Goal: Find contact information: Find contact information

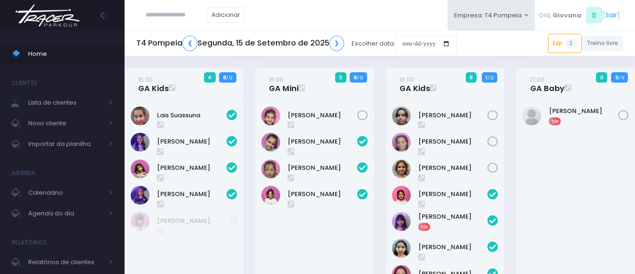
click at [185, 13] on input "text" at bounding box center [176, 15] width 61 height 18
type input "********"
click input "submit" at bounding box center [0, 0] width 0 height 0
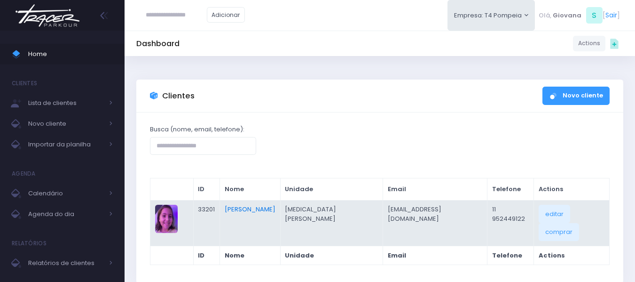
click at [269, 208] on link "[PERSON_NAME]" at bounding box center [250, 208] width 51 height 9
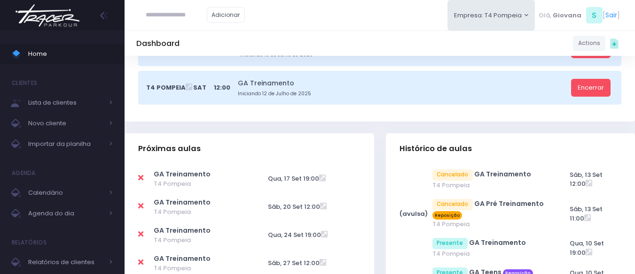
scroll to position [329, 0]
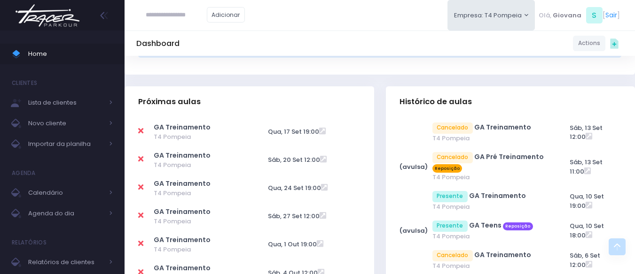
click at [178, 20] on input "text" at bounding box center [176, 15] width 61 height 18
click at [59, 48] on span "Home" at bounding box center [70, 54] width 85 height 12
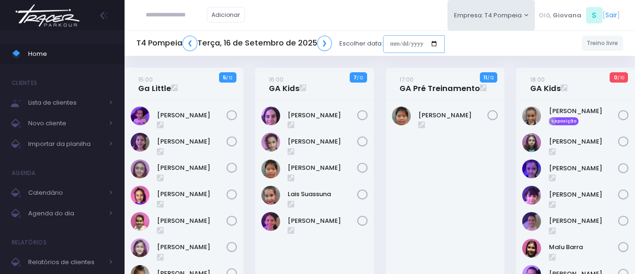
click at [425, 47] on input "date" at bounding box center [414, 44] width 62 height 18
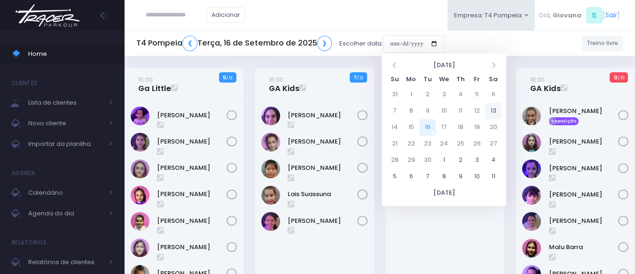
click at [496, 113] on td "13" at bounding box center [493, 111] width 16 height 16
type input "**********"
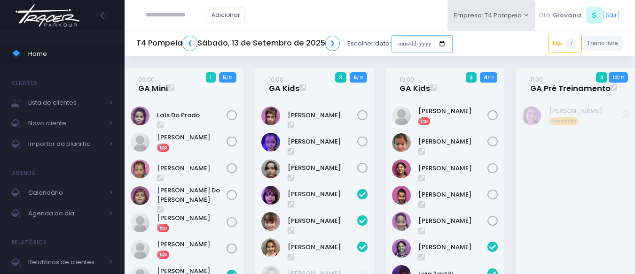
click at [406, 40] on input "date" at bounding box center [422, 44] width 62 height 18
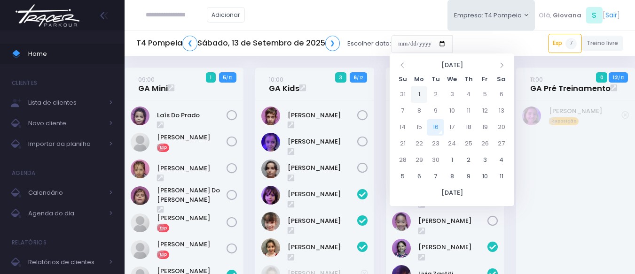
click at [419, 89] on td "1" at bounding box center [419, 94] width 16 height 16
type input "**********"
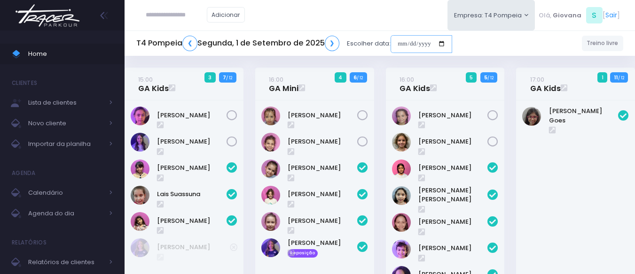
click at [403, 43] on input "date" at bounding box center [422, 44] width 62 height 18
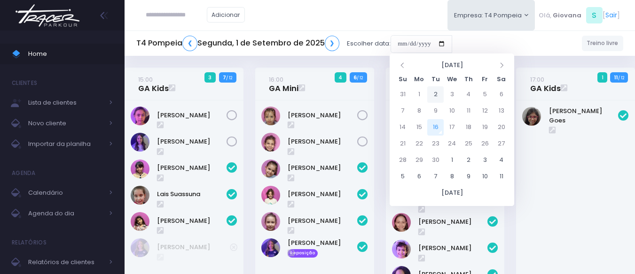
click at [437, 92] on td "2" at bounding box center [435, 94] width 16 height 16
type input "**********"
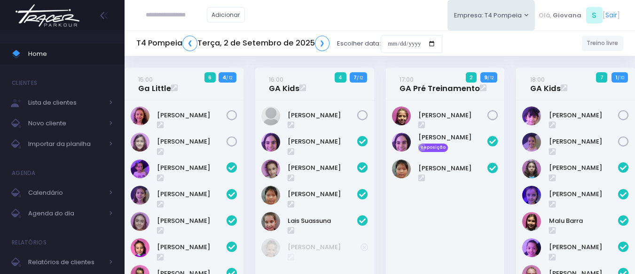
click at [384, 101] on div "17:00 GA Pré Treinamento 2 9 / 12" at bounding box center [445, 215] width 131 height 295
click at [383, 201] on div "17:00 GA Pré Treinamento 2 9 / 12" at bounding box center [445, 215] width 131 height 295
click at [377, 196] on div "16:00 GA Kids 4 7 / 12" at bounding box center [314, 215] width 131 height 295
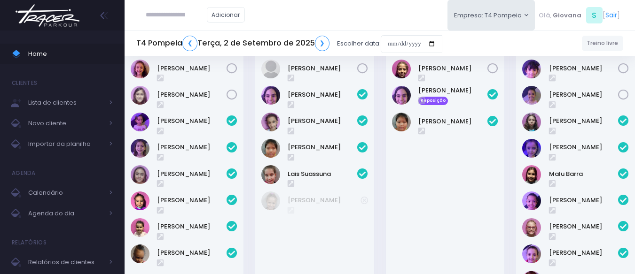
scroll to position [94, 0]
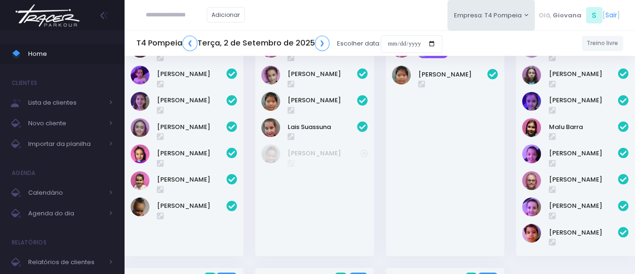
click at [318, 35] on div "T4 Pompeia ❮ Terça, 2 de Setembro de 2025 ❯ Escolher data:" at bounding box center [289, 44] width 306 height 22
click at [317, 42] on link "❯" at bounding box center [322, 44] width 15 height 16
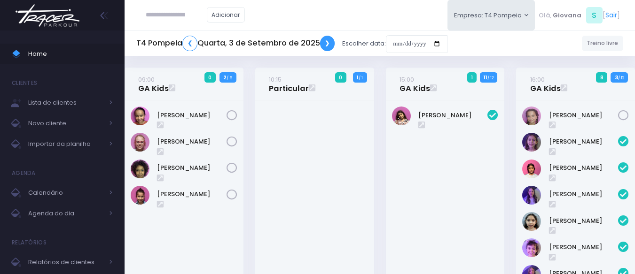
click at [323, 41] on link "❯" at bounding box center [327, 44] width 15 height 16
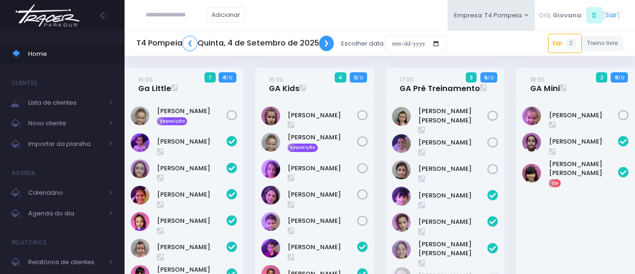
click at [328, 41] on link "❯" at bounding box center [326, 44] width 15 height 16
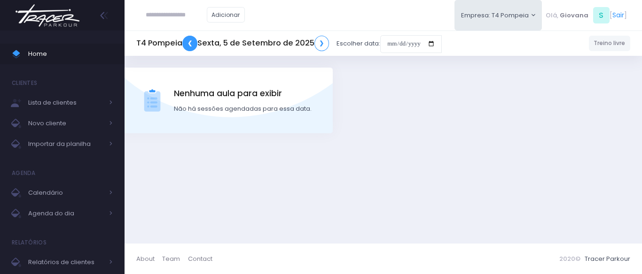
click at [188, 41] on link "❮" at bounding box center [189, 44] width 15 height 16
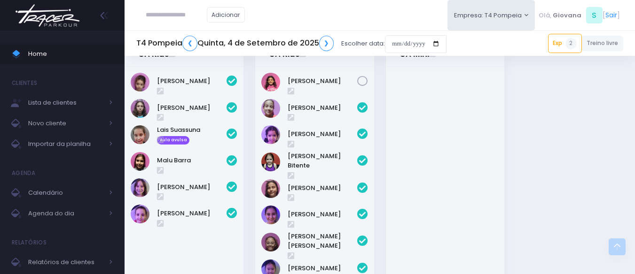
scroll to position [427, 0]
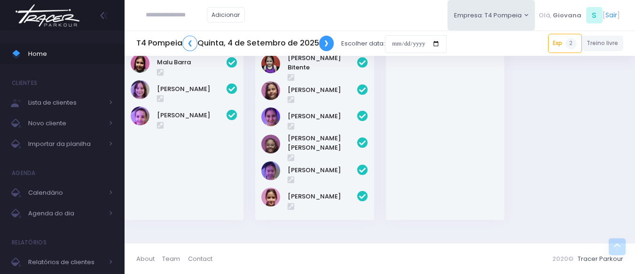
click at [331, 45] on link "❯" at bounding box center [326, 44] width 15 height 16
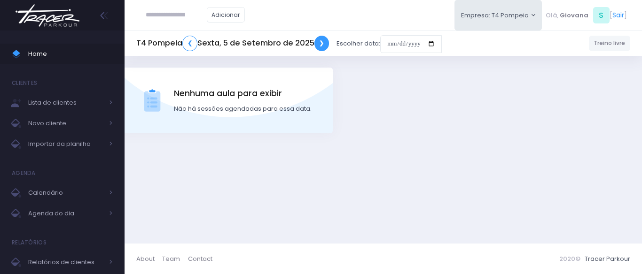
click at [315, 41] on link "❯" at bounding box center [321, 44] width 15 height 16
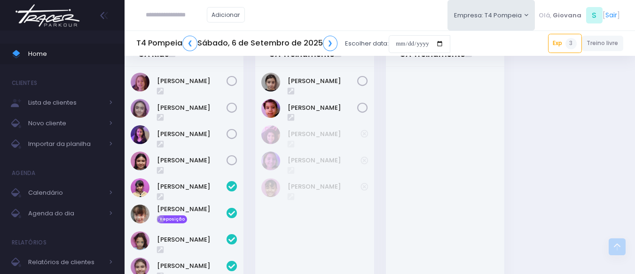
scroll to position [428, 0]
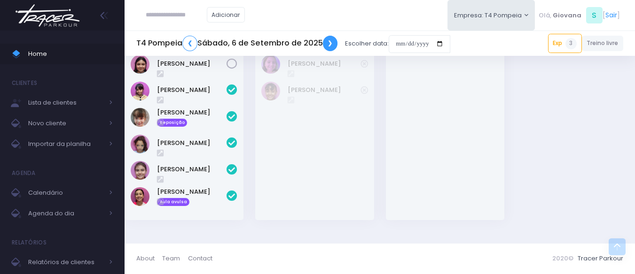
click at [334, 41] on link "❯" at bounding box center [330, 44] width 15 height 16
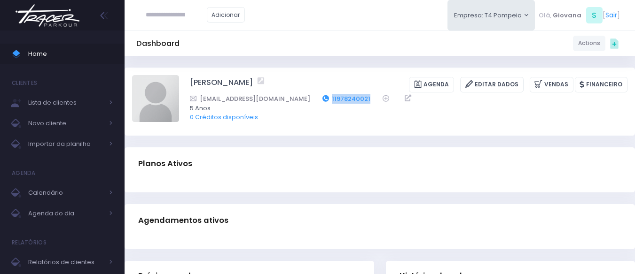
drag, startPoint x: 356, startPoint y: 98, endPoint x: 312, endPoint y: 96, distance: 44.7
click at [312, 96] on div "kate.goncalves93@gmail.com 11978240021" at bounding box center [402, 99] width 425 height 10
copy link "11978240021"
drag, startPoint x: 367, startPoint y: 98, endPoint x: 318, endPoint y: 98, distance: 48.9
click at [318, 98] on div "amanda_frazon@yahoo.com.br 11973066246" at bounding box center [402, 99] width 425 height 10
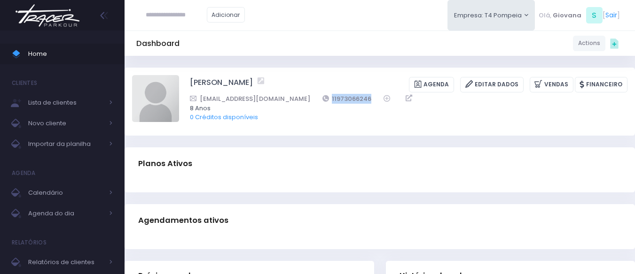
copy div "11973066246"
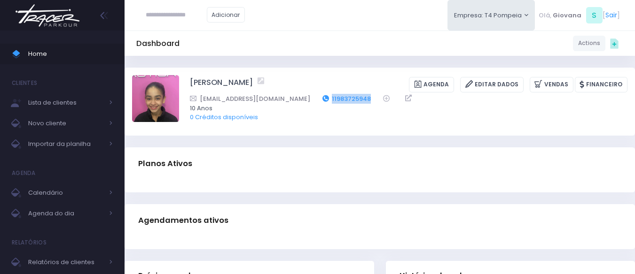
drag, startPoint x: 357, startPoint y: 95, endPoint x: 313, endPoint y: 100, distance: 44.4
click at [313, 100] on div "[EMAIL_ADDRESS][DOMAIN_NAME] 11983725948" at bounding box center [402, 99] width 425 height 10
copy link "11983725948"
click at [506, 84] on link "Editar Dados" at bounding box center [491, 85] width 63 height 16
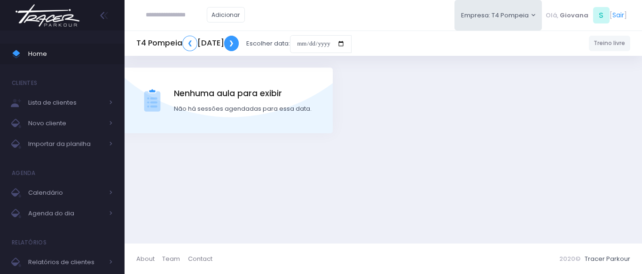
click at [239, 42] on link "❯" at bounding box center [231, 44] width 15 height 16
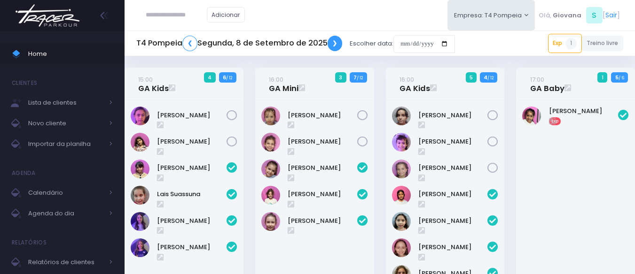
click at [338, 44] on link "❯" at bounding box center [335, 44] width 15 height 16
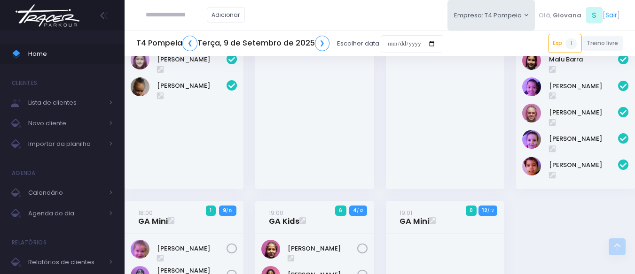
scroll to position [329, 0]
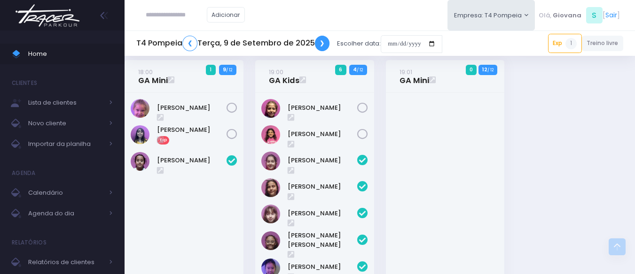
click at [325, 39] on link "❯" at bounding box center [322, 44] width 15 height 16
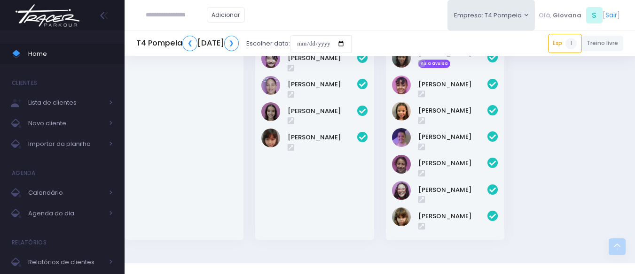
scroll to position [585, 0]
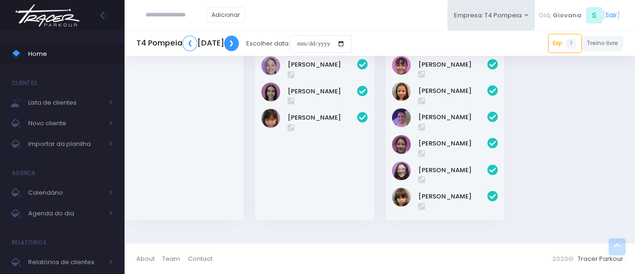
click at [239, 42] on link "❯" at bounding box center [231, 44] width 15 height 16
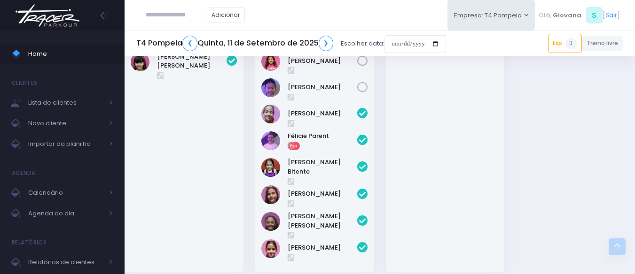
scroll to position [423, 0]
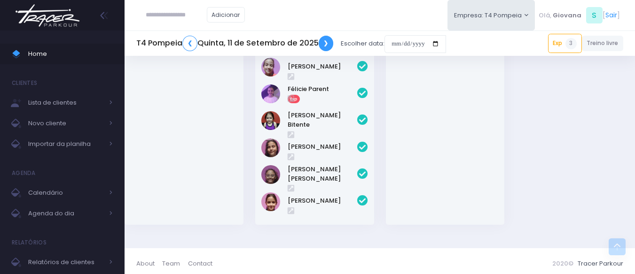
click at [327, 42] on link "❯" at bounding box center [326, 44] width 15 height 16
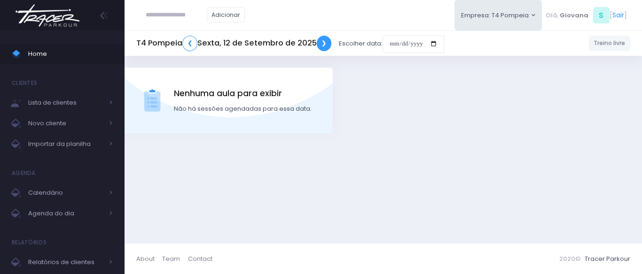
click at [324, 44] on link "❯" at bounding box center [324, 44] width 15 height 16
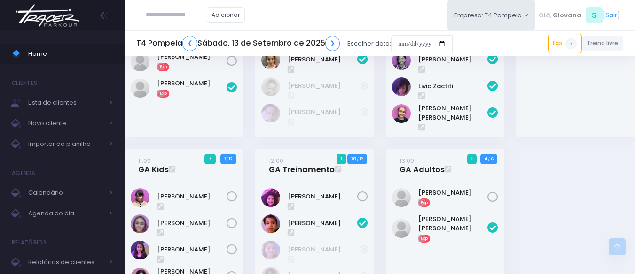
scroll to position [282, 0]
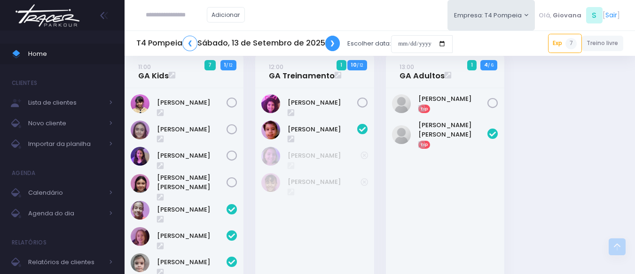
click at [335, 43] on link "❯" at bounding box center [332, 44] width 15 height 16
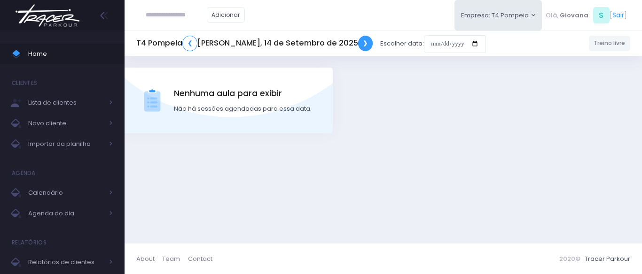
click at [358, 43] on link "❯" at bounding box center [365, 44] width 15 height 16
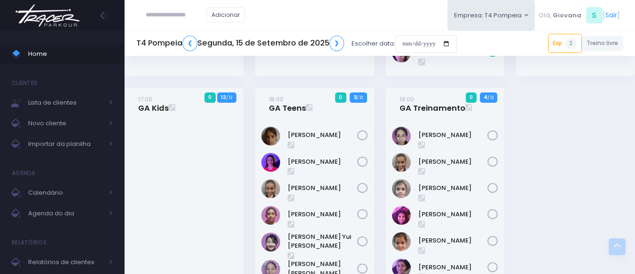
scroll to position [479, 0]
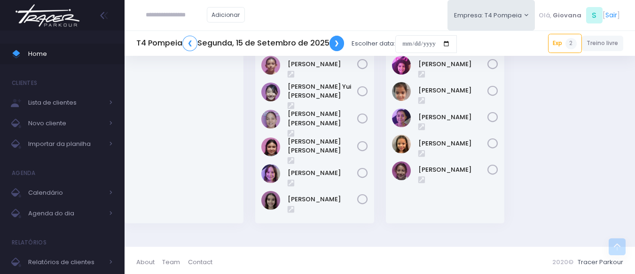
click at [337, 43] on link "❯" at bounding box center [336, 44] width 15 height 16
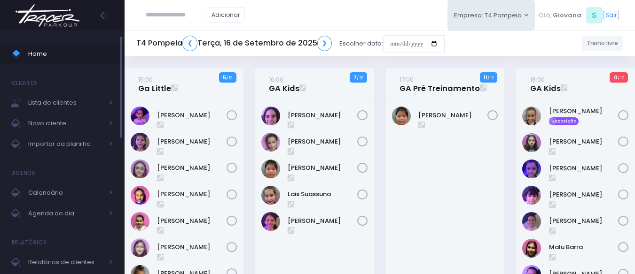
click at [52, 56] on span "Home" at bounding box center [70, 54] width 85 height 12
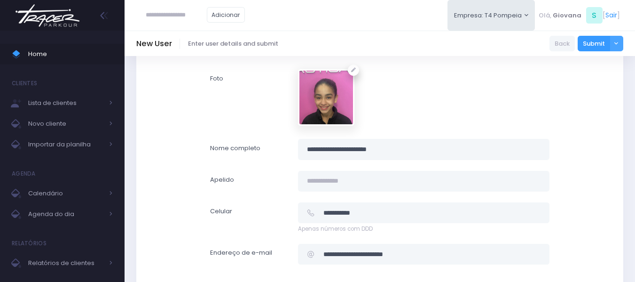
scroll to position [141, 0]
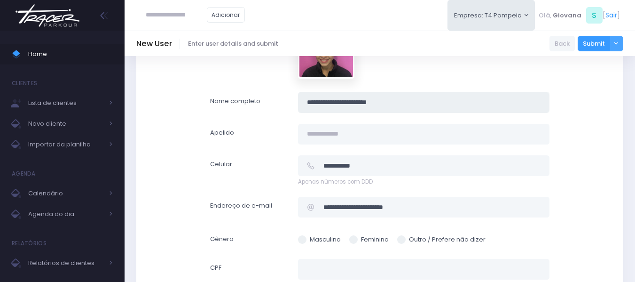
drag, startPoint x: 425, startPoint y: 109, endPoint x: 443, endPoint y: 11, distance: 99.3
click at [279, 97] on div "**********" at bounding box center [379, 102] width 351 height 21
drag, startPoint x: 395, startPoint y: 170, endPoint x: 235, endPoint y: 150, distance: 160.9
click at [235, 151] on div "Informações do cliente Unidade Tracer Cerro Corá Tracer Santana Tracer Pompéia …" at bounding box center [379, 143] width 339 height 348
drag, startPoint x: 457, startPoint y: 209, endPoint x: 286, endPoint y: 189, distance: 172.1
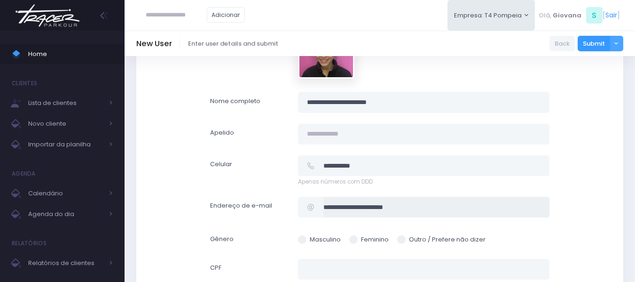
click at [285, 192] on div "Informações do cliente Unidade Tracer Cerro Corá Tracer Santana Tracer Pompéia …" at bounding box center [379, 143] width 339 height 348
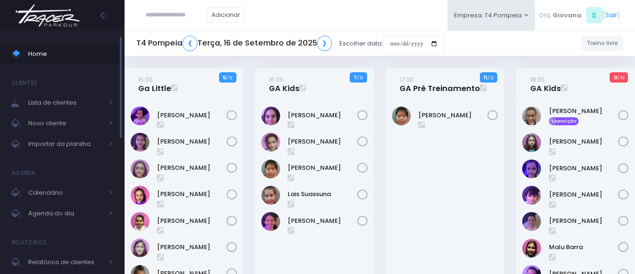
click at [35, 60] on span "Home" at bounding box center [70, 54] width 85 height 12
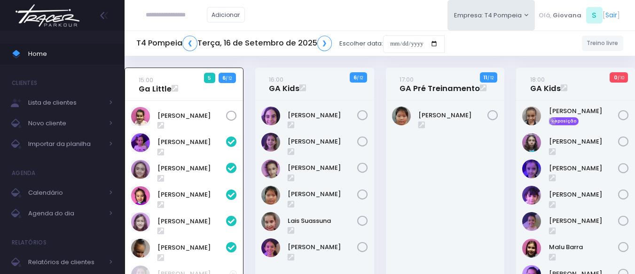
scroll to position [68, 0]
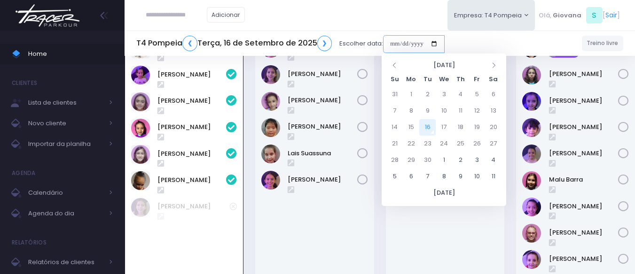
click at [407, 50] on input "date" at bounding box center [414, 44] width 62 height 18
click at [493, 133] on td "20" at bounding box center [493, 127] width 16 height 16
type input "**********"
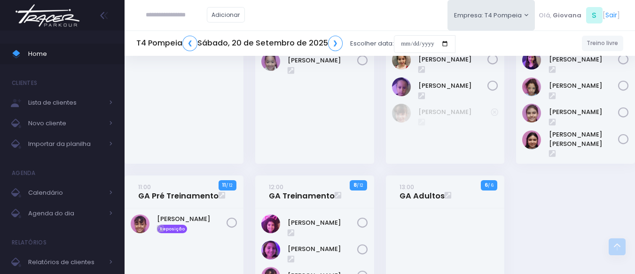
scroll to position [282, 0]
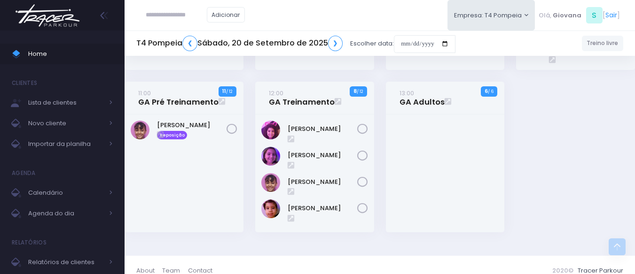
click at [511, 160] on div "09:00 GA Mini 9 / 12 6" at bounding box center [380, 15] width 522 height 459
click at [511, 158] on div "09:00 GA Mini 9 / 12 6" at bounding box center [380, 15] width 522 height 459
click at [511, 156] on div "09:00 GA Mini 9 / 12 6" at bounding box center [380, 15] width 522 height 459
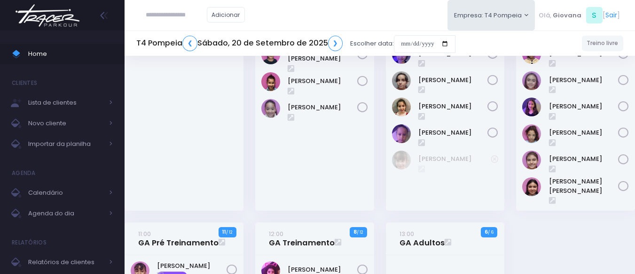
scroll to position [294, 0]
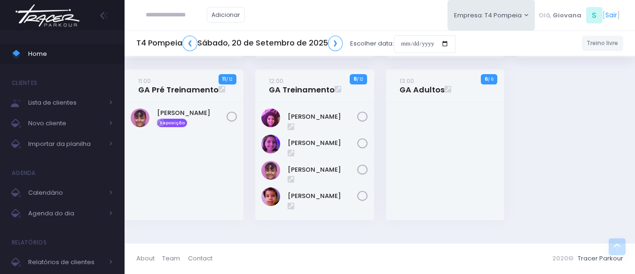
click at [511, 154] on div "09:00 GA Mini 9 / 12 6" at bounding box center [380, 2] width 522 height 459
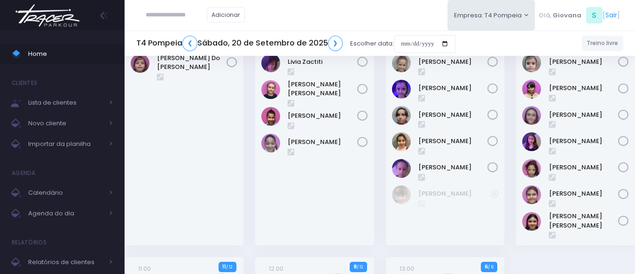
scroll to position [12, 0]
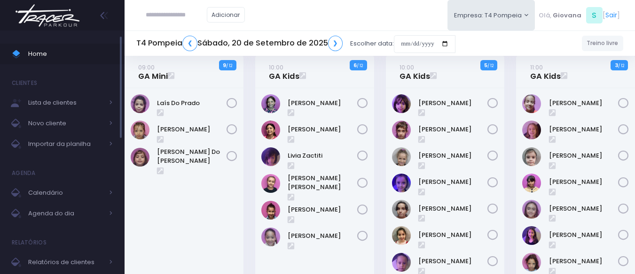
click at [75, 56] on span "Home" at bounding box center [70, 54] width 85 height 12
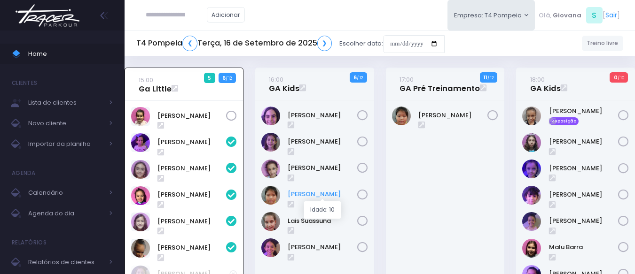
click at [309, 191] on link "[PERSON_NAME]" at bounding box center [323, 194] width 70 height 9
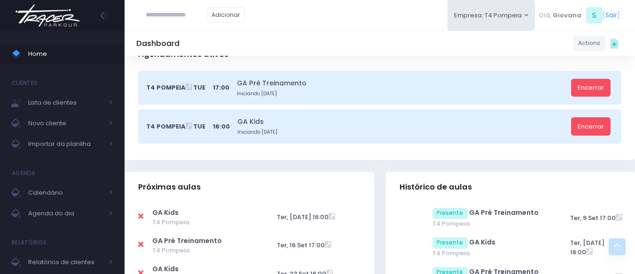
scroll to position [329, 0]
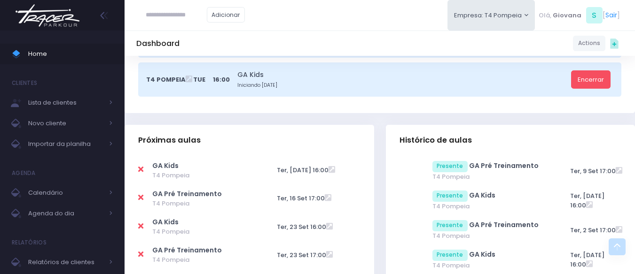
click at [140, 168] on icon at bounding box center [140, 170] width 5 height 8
type input "**********"
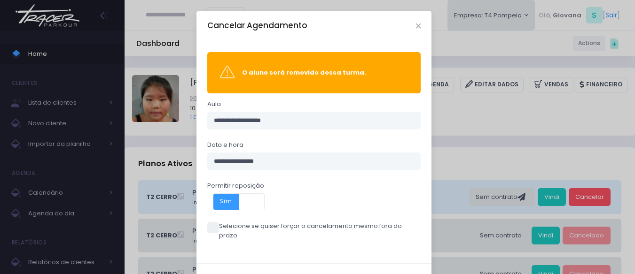
click at [207, 229] on span at bounding box center [212, 227] width 11 height 11
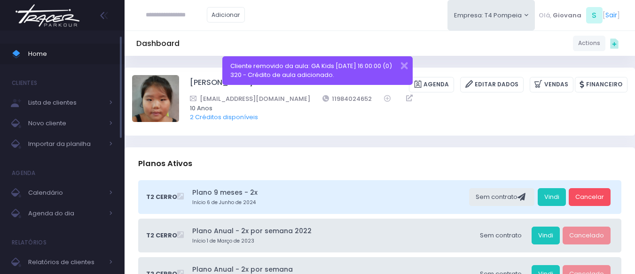
click at [33, 45] on link "Home" at bounding box center [62, 54] width 125 height 21
click at [35, 50] on span "Home" at bounding box center [70, 54] width 85 height 12
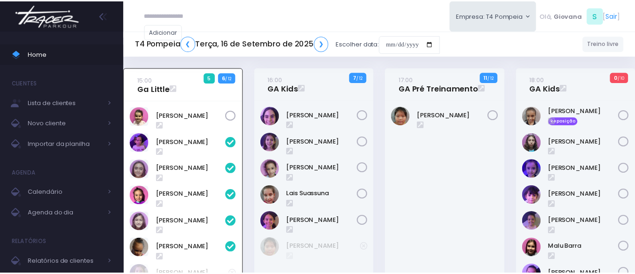
scroll to position [68, 0]
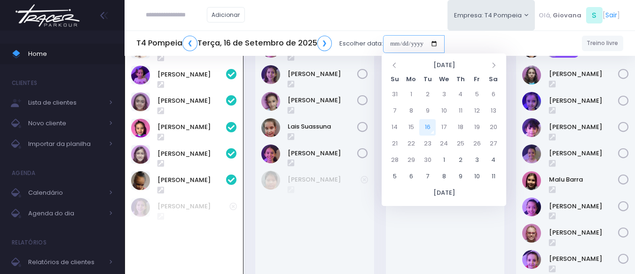
click at [395, 47] on input "date" at bounding box center [414, 44] width 62 height 18
click at [493, 127] on td "20" at bounding box center [493, 127] width 16 height 16
type input "**********"
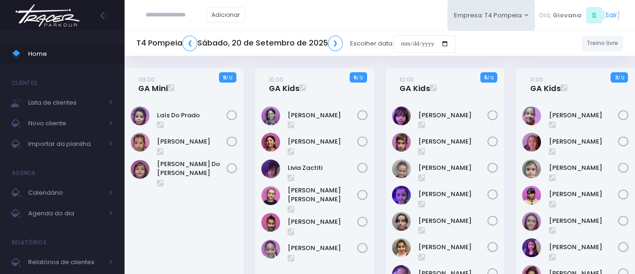
scroll to position [294, 0]
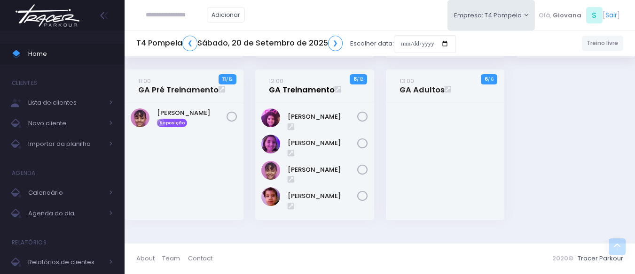
click at [303, 89] on link "12:00 GA Treinamento" at bounding box center [302, 85] width 66 height 19
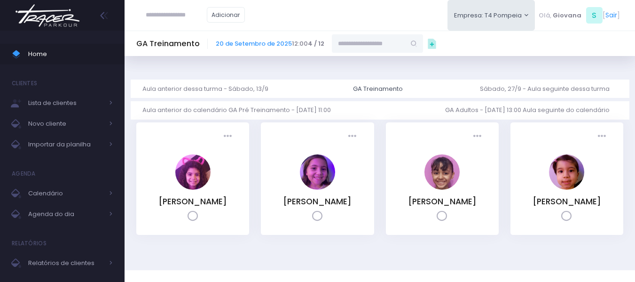
click at [363, 43] on input "text" at bounding box center [368, 43] width 73 height 18
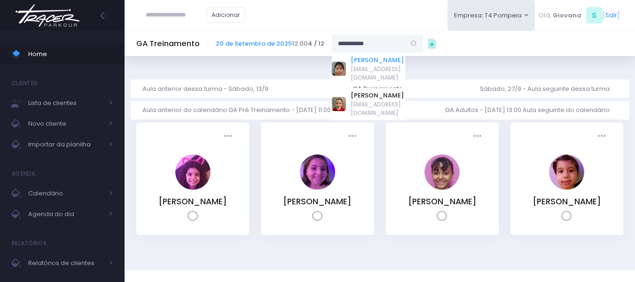
click at [369, 57] on link "Júlia Ayumi Tiba" at bounding box center [378, 59] width 55 height 9
type input "**********"
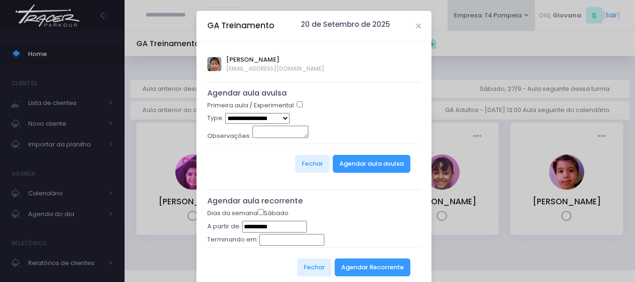
click at [275, 118] on select "**********" at bounding box center [257, 118] width 64 height 11
click at [349, 128] on div "Observações:" at bounding box center [314, 134] width 214 height 18
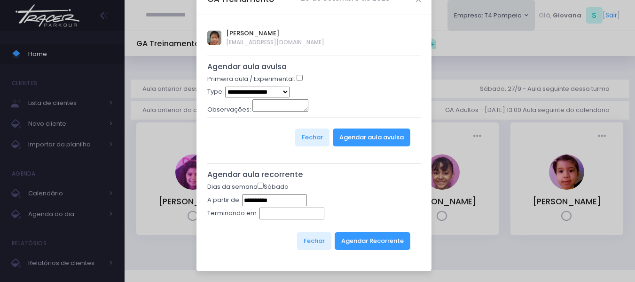
click at [278, 91] on select "**********" at bounding box center [257, 91] width 64 height 11
select select "*"
click at [225, 86] on select "**********" at bounding box center [257, 91] width 64 height 11
click at [354, 145] on button "Agendar aula avulsa" at bounding box center [372, 137] width 78 height 18
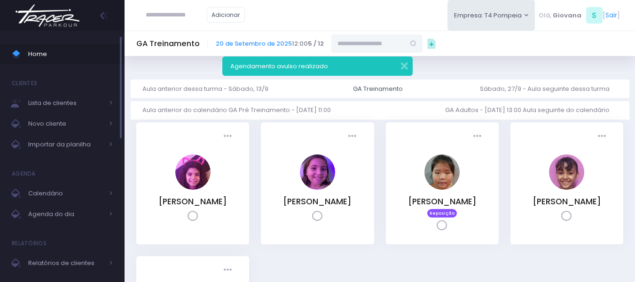
click at [41, 58] on span "Home" at bounding box center [70, 54] width 85 height 12
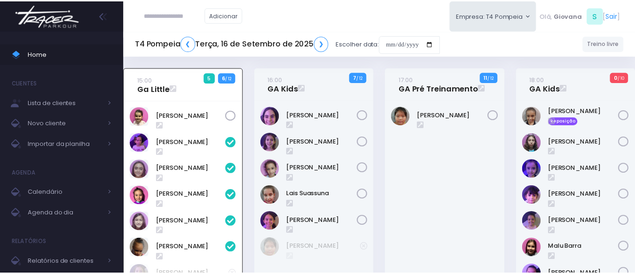
scroll to position [68, 0]
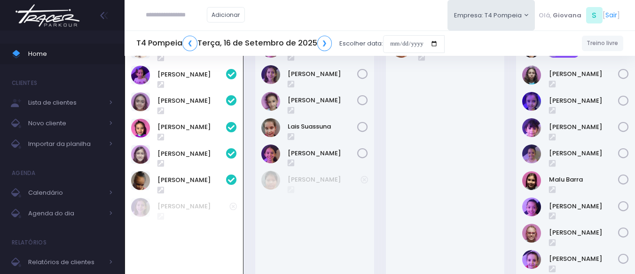
click at [164, 19] on input "text" at bounding box center [176, 15] width 61 height 18
paste input "**********"
type input "**********"
click input "submit" at bounding box center [0, 0] width 0 height 0
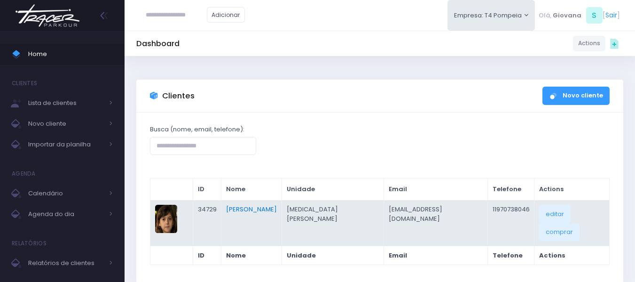
click at [277, 210] on link "[PERSON_NAME]" at bounding box center [251, 208] width 51 height 9
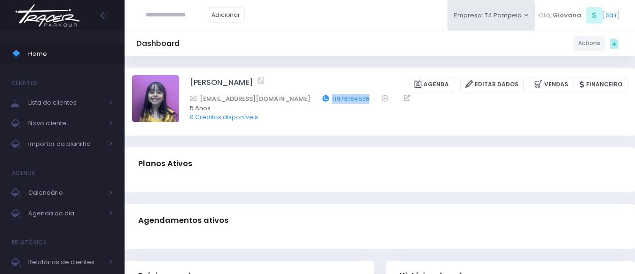
drag, startPoint x: 338, startPoint y: 94, endPoint x: 294, endPoint y: 96, distance: 44.3
click at [294, 96] on div "[EMAIL_ADDRESS][DOMAIN_NAME] 11976194536" at bounding box center [402, 99] width 425 height 10
copy link "11976194536"
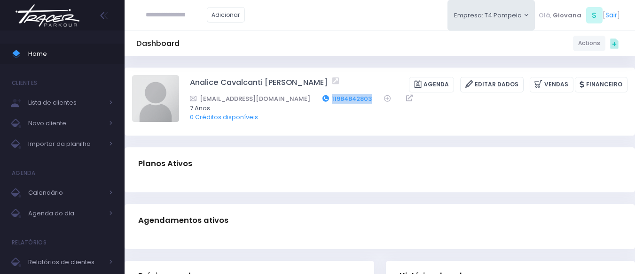
drag, startPoint x: 353, startPoint y: 96, endPoint x: 307, endPoint y: 95, distance: 45.6
click at [307, 96] on div "gi.cavalcanti@yahoo.vom.br 11984842803" at bounding box center [402, 99] width 425 height 10
copy link "11984842803"
click at [47, 22] on img at bounding box center [47, 15] width 71 height 33
copy link "11984842803"
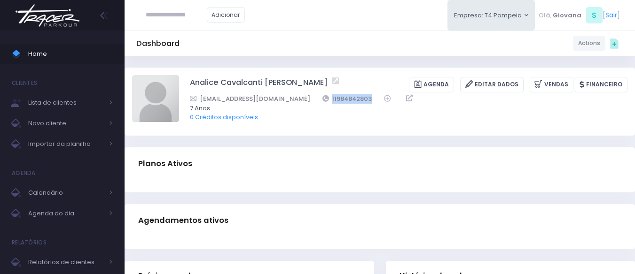
copy link "11984842803"
click at [356, 120] on span "0 Créditos disponíveis" at bounding box center [402, 117] width 425 height 9
drag, startPoint x: 352, startPoint y: 99, endPoint x: 300, endPoint y: 101, distance: 51.7
click at [300, 101] on div "gi.cavalcanti@yahoo.vom.br 11984842803" at bounding box center [402, 99] width 425 height 10
copy link "11984842803"
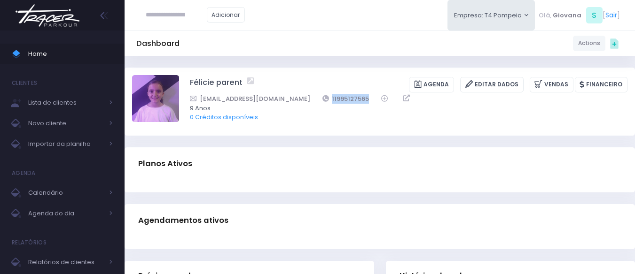
drag, startPoint x: 350, startPoint y: 96, endPoint x: 311, endPoint y: 93, distance: 39.1
click at [311, 93] on div "Félicie parent [GEOGRAPHIC_DATA] Editar Dados [GEOGRAPHIC_DATA] Financeiro [EMA…" at bounding box center [409, 101] width 438 height 53
copy link "11995127565"
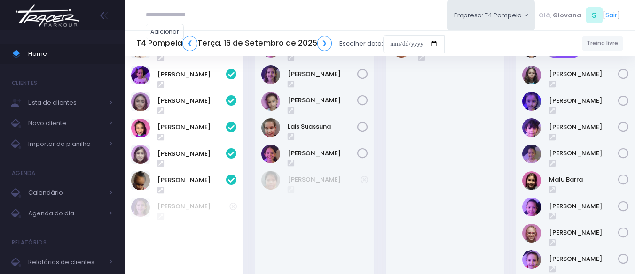
scroll to position [68, 0]
click at [419, 40] on input "date" at bounding box center [414, 44] width 62 height 18
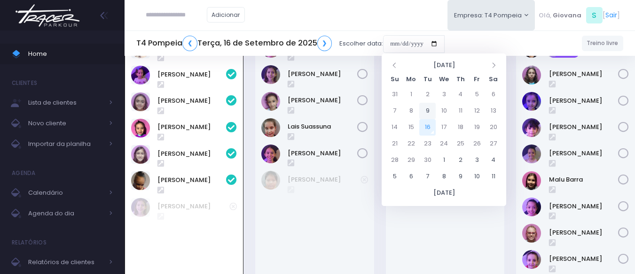
click at [429, 111] on td "9" at bounding box center [427, 111] width 16 height 16
type input "**********"
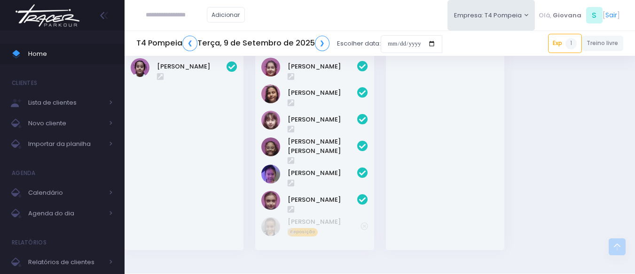
scroll to position [329, 0]
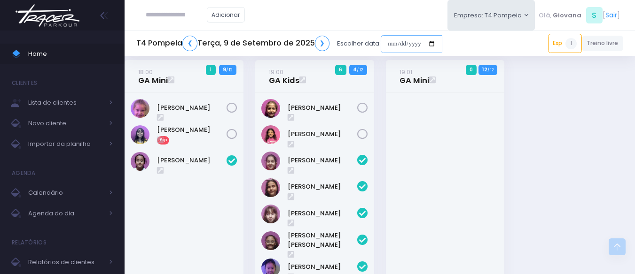
click at [415, 40] on input "date" at bounding box center [412, 44] width 62 height 18
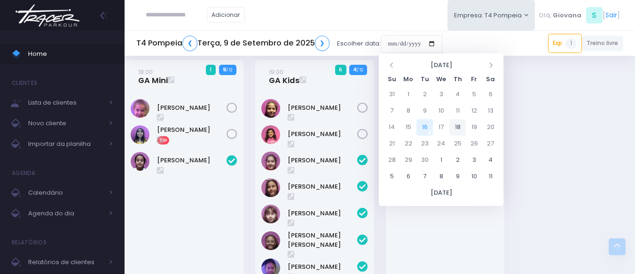
click at [454, 126] on td "18" at bounding box center [457, 127] width 16 height 16
type input "**********"
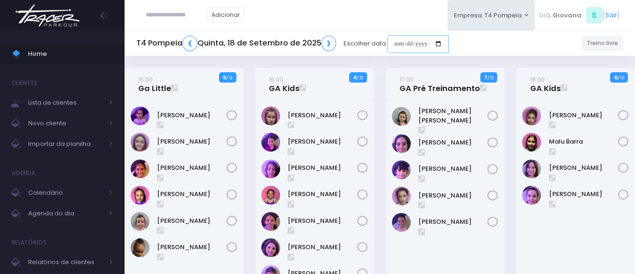
click at [413, 41] on input "date" at bounding box center [418, 44] width 62 height 18
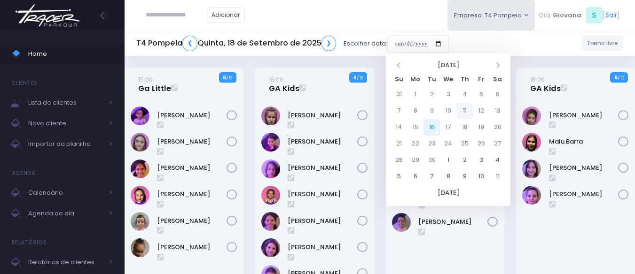
click at [467, 110] on td "11" at bounding box center [464, 111] width 16 height 16
type input "**********"
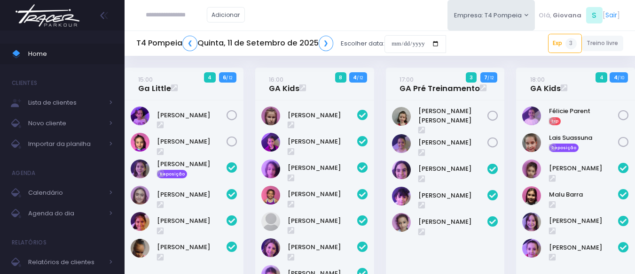
drag, startPoint x: 0, startPoint y: 0, endPoint x: 378, endPoint y: 156, distance: 408.8
click at [378, 156] on div "16:00 GA Kids 8 4 / 12" at bounding box center [314, 202] width 131 height 268
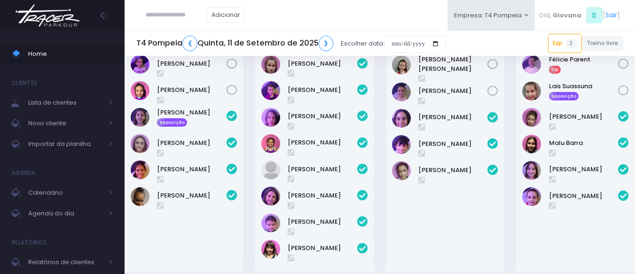
scroll to position [5, 0]
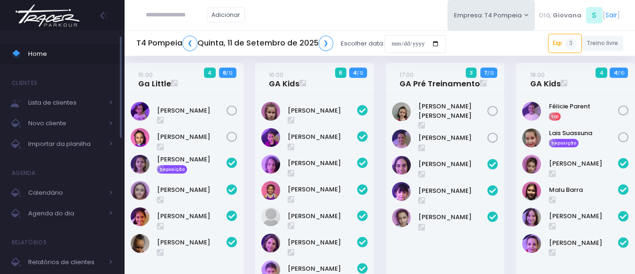
click at [38, 52] on span "Home" at bounding box center [70, 54] width 85 height 12
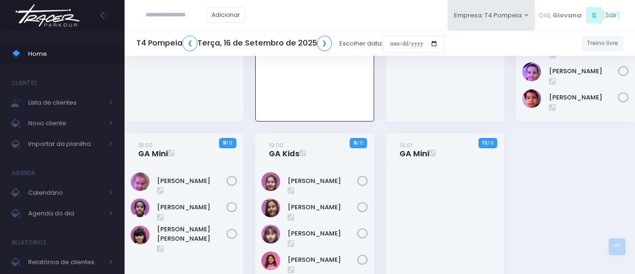
scroll to position [400, 0]
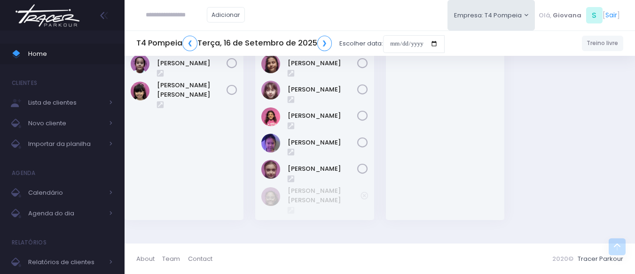
click at [373, 193] on div "[PERSON_NAME]" at bounding box center [314, 121] width 119 height 198
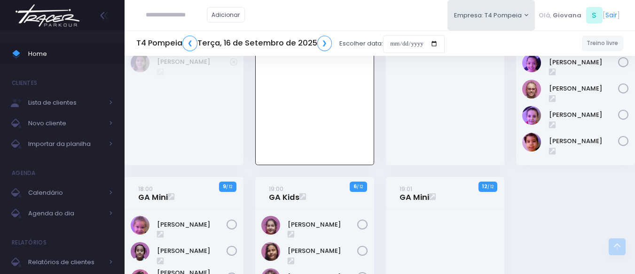
scroll to position [353, 0]
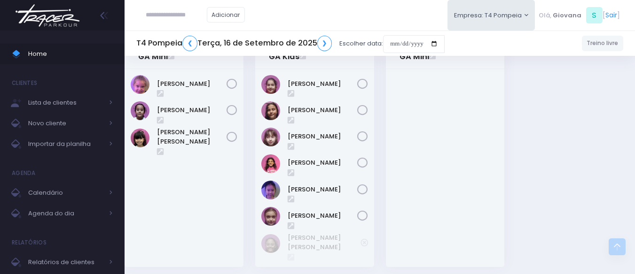
click at [160, 15] on input "text" at bounding box center [176, 15] width 61 height 18
type input "******"
click input "submit" at bounding box center [0, 0] width 0 height 0
type input "**********"
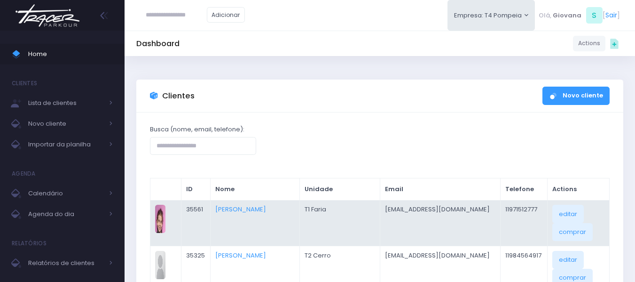
click at [505, 204] on td "11971512777" at bounding box center [523, 223] width 47 height 46
click at [503, 209] on td "11971512777" at bounding box center [523, 223] width 47 height 46
copy tbody "11971512777 editar comprar"
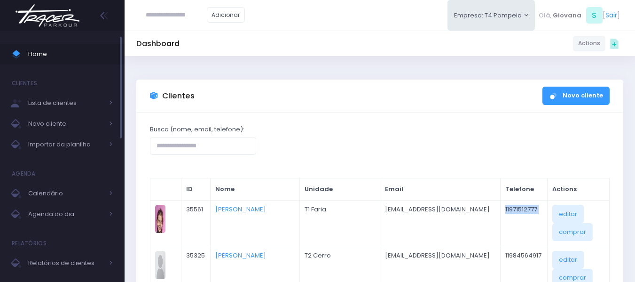
click at [64, 54] on span "Home" at bounding box center [70, 54] width 85 height 12
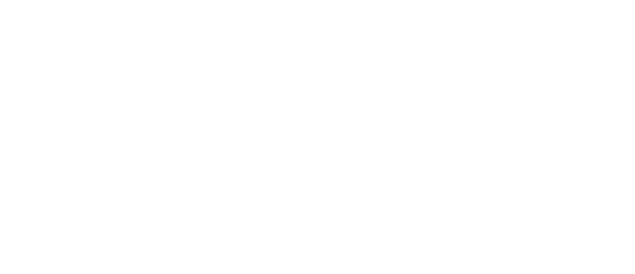
scroll to position [68, 0]
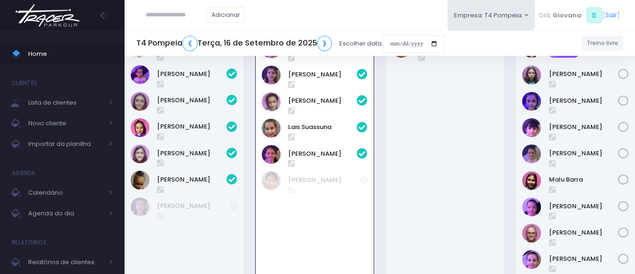
click at [203, 16] on input "text" at bounding box center [176, 15] width 61 height 18
paste input "**********"
drag, startPoint x: 173, startPoint y: 14, endPoint x: 225, endPoint y: 46, distance: 60.5
click at [174, 14] on input "**********" at bounding box center [176, 15] width 61 height 18
type input "**********"
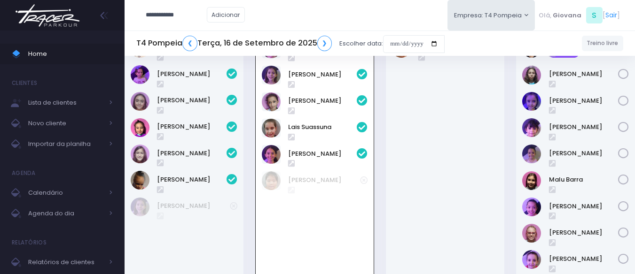
click input "submit" at bounding box center [0, 0] width 0 height 0
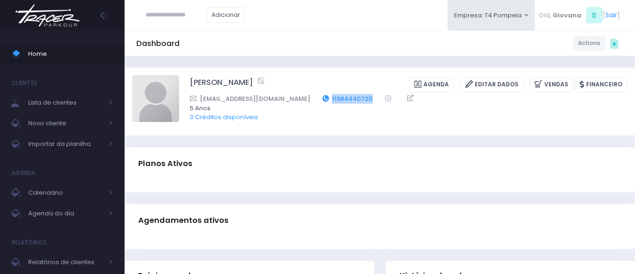
drag, startPoint x: 352, startPoint y: 98, endPoint x: 304, endPoint y: 99, distance: 47.5
click at [304, 99] on div "Teresaleopoldo@gmail.com 11984440720" at bounding box center [402, 99] width 425 height 10
copy link "11984440720"
drag, startPoint x: 359, startPoint y: 100, endPoint x: 311, endPoint y: 98, distance: 48.0
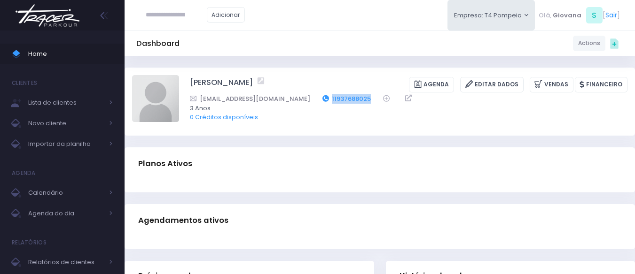
click at [311, 98] on div "[EMAIL_ADDRESS][DOMAIN_NAME] 11937688025" at bounding box center [402, 99] width 425 height 10
copy link "11937688025"
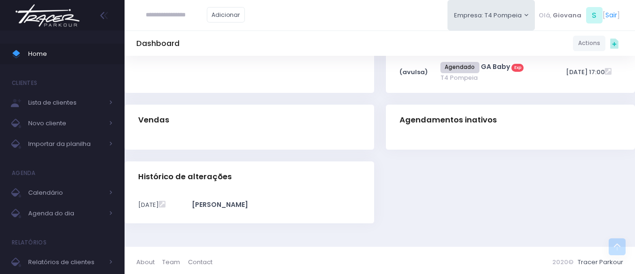
click at [390, 212] on div "Histórico de alterações [DATE] [PERSON_NAME]" at bounding box center [380, 199] width 522 height 74
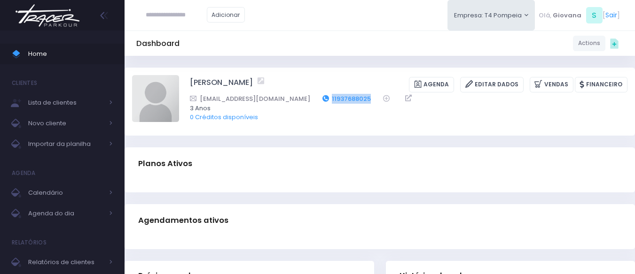
drag, startPoint x: 360, startPoint y: 96, endPoint x: 314, endPoint y: 95, distance: 46.5
click at [314, 95] on div "Senamayara789@outlook.com 11937688025" at bounding box center [402, 99] width 425 height 10
copy link "11937688025"
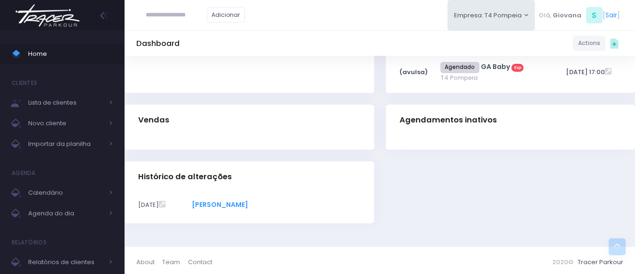
scroll to position [238, 0]
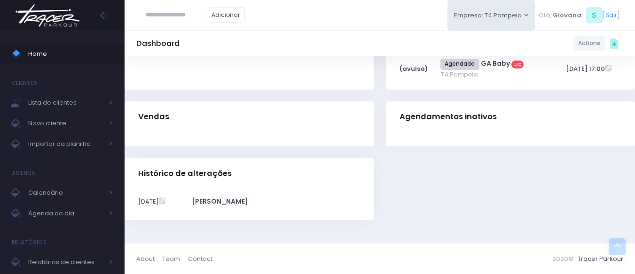
click at [376, 188] on div "Histórico de alterações 10/09/2025 Giovanna" at bounding box center [249, 195] width 261 height 74
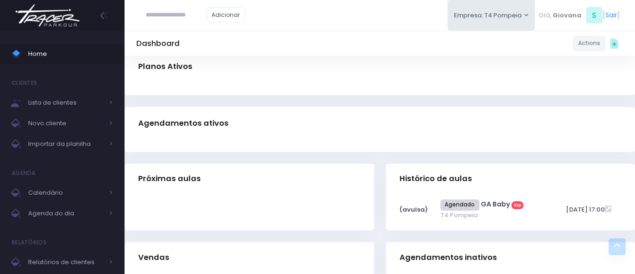
scroll to position [0, 0]
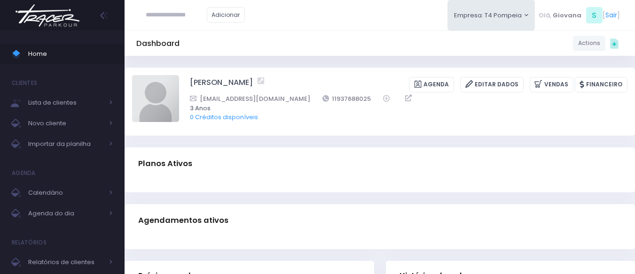
click at [357, 144] on div "Dashboard Actions Choose Label: Customer Partner Suplier Member Staff Add new" at bounding box center [380, 269] width 510 height 426
click at [331, 134] on div "Eloá Leme Sena Oliveira Agenda Editar Dados Vendas Financeiro" at bounding box center [380, 102] width 510 height 68
click at [352, 148] on div "Planos Ativos" at bounding box center [380, 164] width 510 height 33
click at [352, 149] on div "Planos Ativos" at bounding box center [380, 164] width 510 height 33
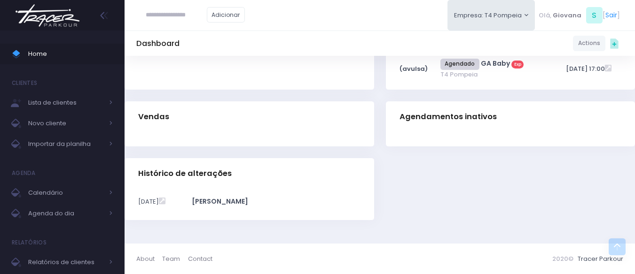
click at [418, 236] on div "Dashboard Actions Choose Label: Customer Partner Suplier Member Staff Add new" at bounding box center [380, 31] width 510 height 426
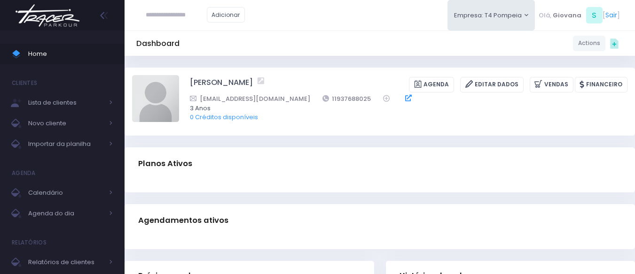
click at [405, 95] on icon at bounding box center [408, 98] width 7 height 7
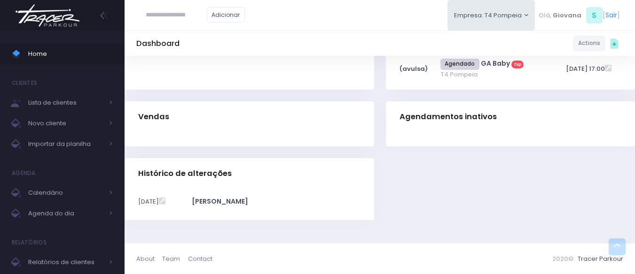
click at [165, 202] on icon at bounding box center [162, 201] width 7 height 8
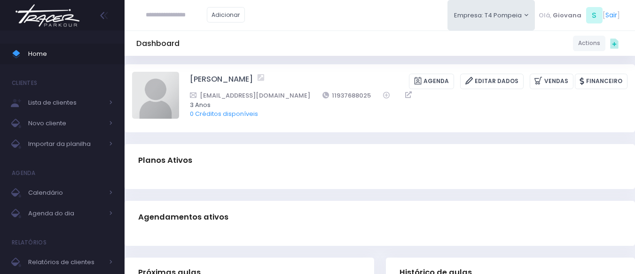
scroll to position [0, 0]
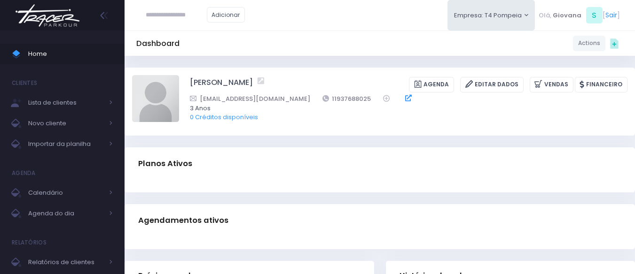
click at [405, 97] on icon at bounding box center [408, 98] width 7 height 7
click at [67, 50] on span "Home" at bounding box center [70, 54] width 85 height 12
drag, startPoint x: 352, startPoint y: 100, endPoint x: 306, endPoint y: 99, distance: 45.1
click at [306, 99] on div "[EMAIL_ADDRESS][DOMAIN_NAME] 16997971618" at bounding box center [402, 99] width 425 height 10
copy link "16997971618"
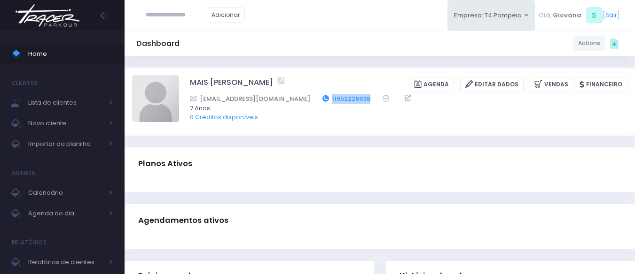
drag, startPoint x: 360, startPoint y: 99, endPoint x: 316, endPoint y: 99, distance: 44.2
click at [316, 99] on div "marcossiqueirajr13@gmail.com 11952226938" at bounding box center [402, 99] width 425 height 10
copy link "11952226938"
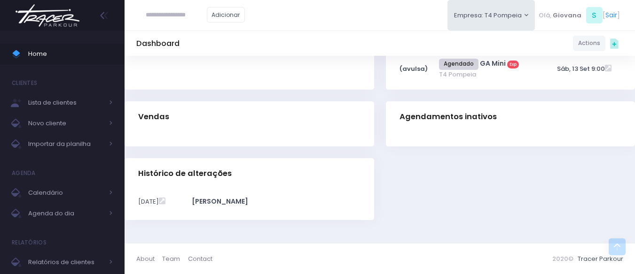
click at [414, 220] on div "Histórico de alterações 08/09/2025 Maria" at bounding box center [380, 195] width 522 height 74
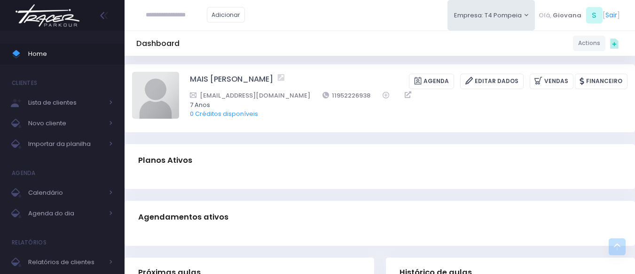
scroll to position [0, 0]
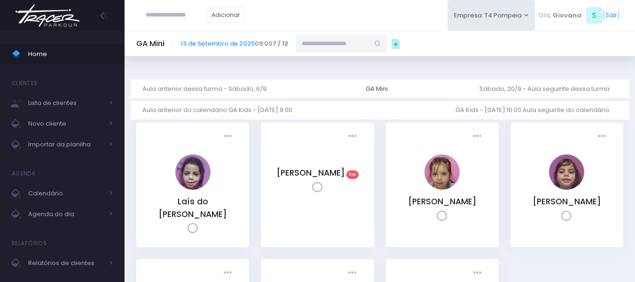
click at [520, 192] on div "Presença: Agendado Presente Falta Cancelado LA" at bounding box center [566, 184] width 113 height 125
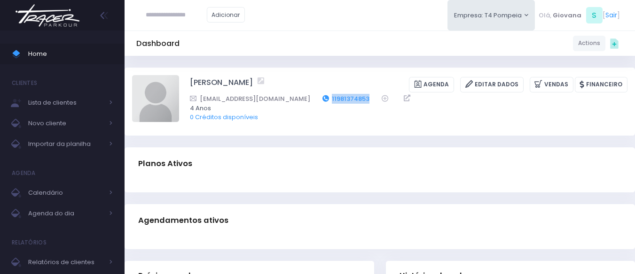
drag, startPoint x: 362, startPoint y: 98, endPoint x: 322, endPoint y: 100, distance: 40.0
click at [322, 100] on div "[EMAIL_ADDRESS][DOMAIN_NAME] 11981374853" at bounding box center [402, 99] width 425 height 10
copy link "11981374853"
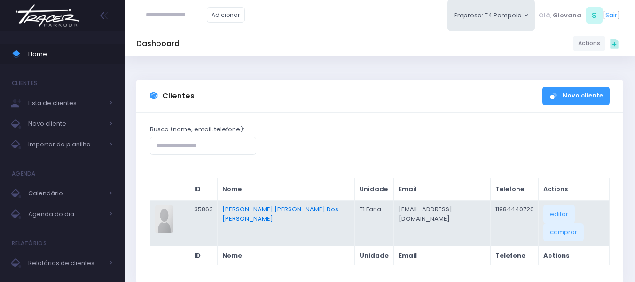
click at [296, 210] on link "Cecília Leopoldo E Silva Dos Santos" at bounding box center [280, 213] width 116 height 18
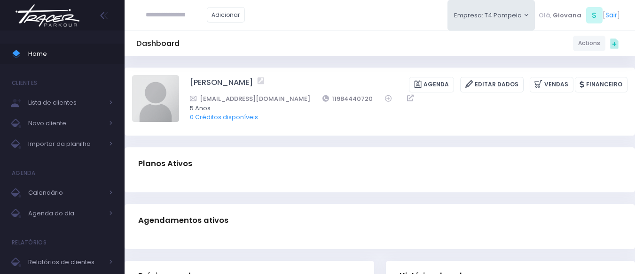
scroll to position [188, 0]
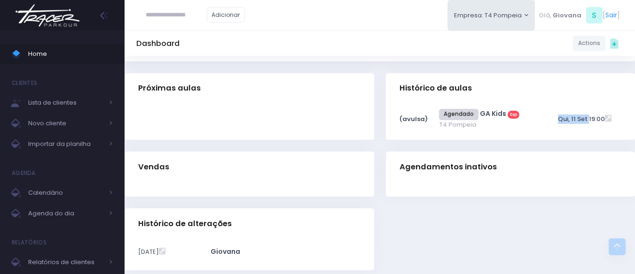
drag, startPoint x: 558, startPoint y: 123, endPoint x: 590, endPoint y: 122, distance: 32.0
click at [590, 122] on span "Qui, 11 Set 19:00" at bounding box center [581, 119] width 47 height 9
click at [599, 143] on div "Histórico de aulas (avulsa) Agendado" at bounding box center [510, 112] width 261 height 79
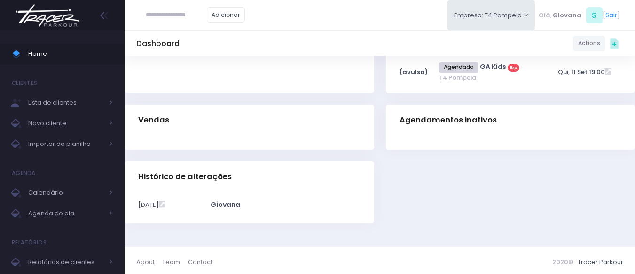
scroll to position [238, 0]
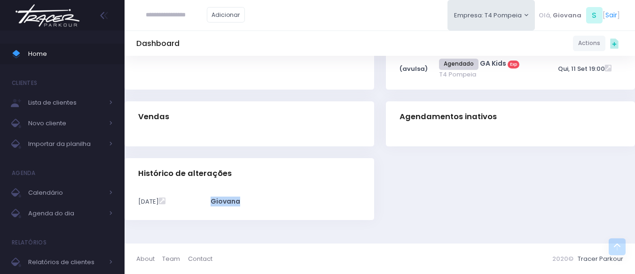
drag, startPoint x: 223, startPoint y: 205, endPoint x: 272, endPoint y: 201, distance: 49.1
click at [274, 201] on tr "11/09/2025 Giovana" at bounding box center [249, 202] width 222 height 24
click at [240, 203] on span "Giovana" at bounding box center [226, 201] width 30 height 9
click at [276, 216] on div "11/09/2025 Giovana" at bounding box center [249, 205] width 222 height 31
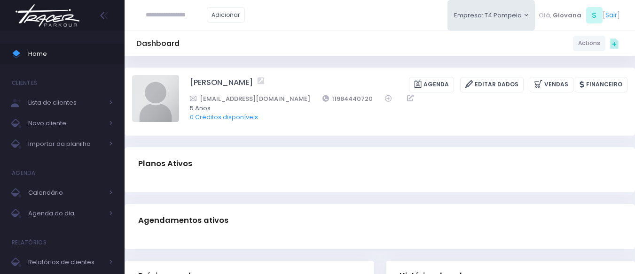
scroll to position [141, 0]
drag, startPoint x: 356, startPoint y: 95, endPoint x: 313, endPoint y: 99, distance: 43.4
click at [313, 99] on div "kate.goncalves93@gmail.com 11978240021" at bounding box center [402, 99] width 425 height 10
copy link "11978240021"
drag, startPoint x: 368, startPoint y: 97, endPoint x: 318, endPoint y: 103, distance: 50.7
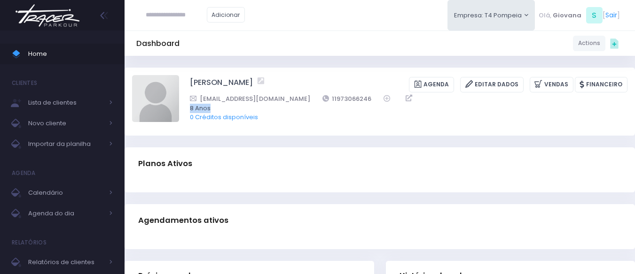
click at [318, 103] on div "[EMAIL_ADDRESS][DOMAIN_NAME] 11973066246 8 Anos 0 Créditos disponíveis" at bounding box center [409, 108] width 438 height 28
click at [387, 152] on div "Planos Ativos" at bounding box center [380, 164] width 510 height 33
drag, startPoint x: 360, startPoint y: 97, endPoint x: 321, endPoint y: 99, distance: 39.5
click at [321, 99] on div "amanda_frazon@yahoo.com.br 11973066246" at bounding box center [402, 99] width 425 height 10
copy link "11973066246"
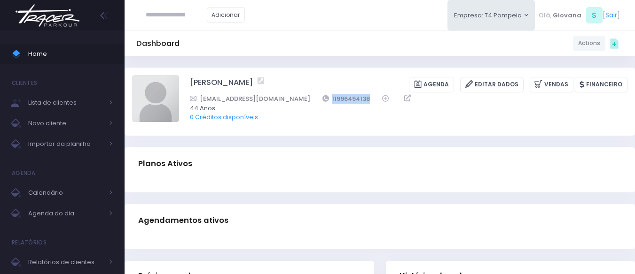
drag, startPoint x: 327, startPoint y: 95, endPoint x: 332, endPoint y: 126, distance: 31.8
click at [279, 99] on div "[EMAIL_ADDRESS][DOMAIN_NAME] 11996494138" at bounding box center [402, 99] width 425 height 10
copy link "11996494138"
drag, startPoint x: 348, startPoint y: 96, endPoint x: 302, endPoint y: 101, distance: 46.3
click at [302, 101] on div "dudaromerob@gmail.com 15991357887" at bounding box center [402, 99] width 425 height 10
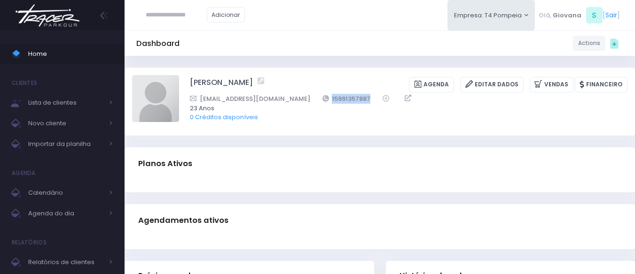
copy div "15991357887"
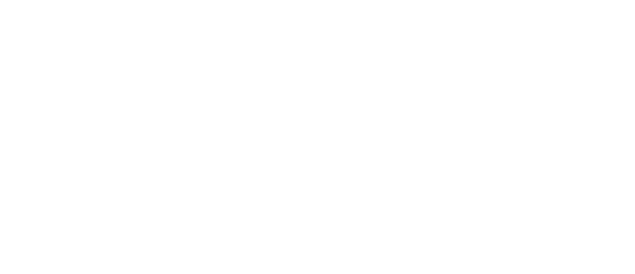
scroll to position [68, 0]
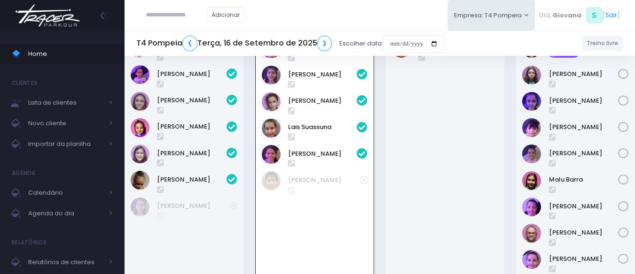
click at [395, 184] on div "[PERSON_NAME]" at bounding box center [445, 171] width 119 height 277
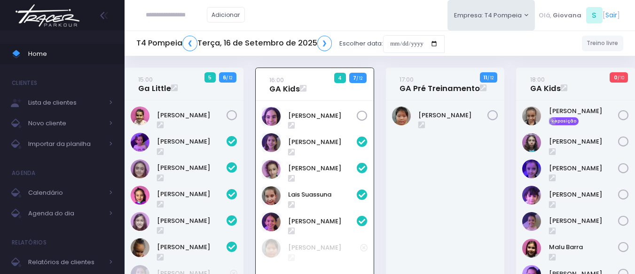
click at [386, 185] on div "Júlia Ayumi" at bounding box center [445, 239] width 119 height 277
click at [388, 186] on div "Júlia Ayumi" at bounding box center [445, 239] width 119 height 277
